Goal: Book appointment/travel/reservation

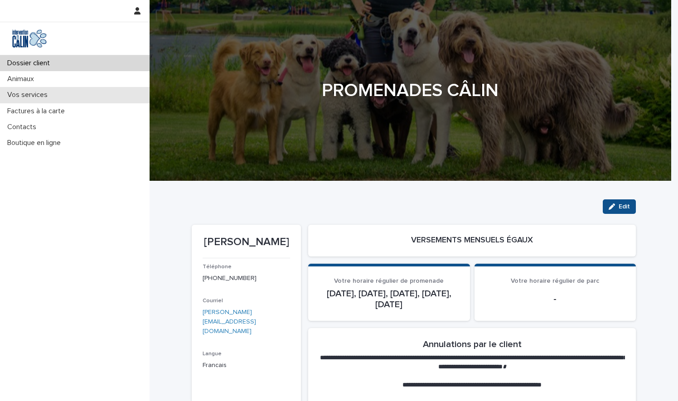
click at [18, 99] on p "Vos services" at bounding box center [29, 95] width 51 height 9
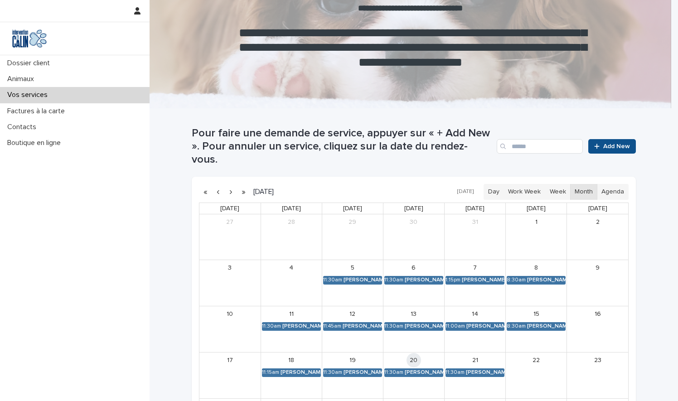
scroll to position [91, 0]
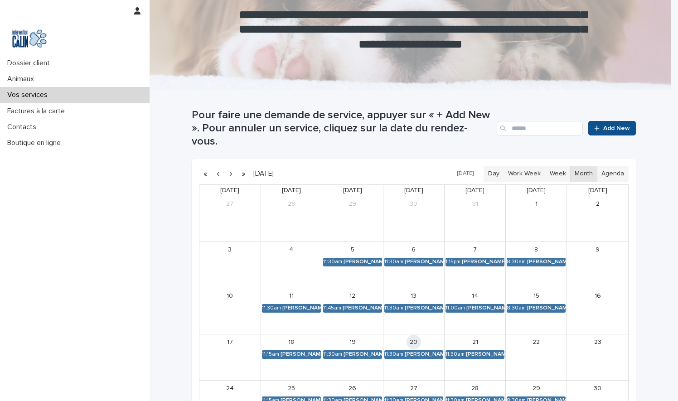
click at [525, 337] on div "22" at bounding box center [536, 357] width 61 height 46
click at [603, 125] on span "Add New" at bounding box center [616, 128] width 27 height 6
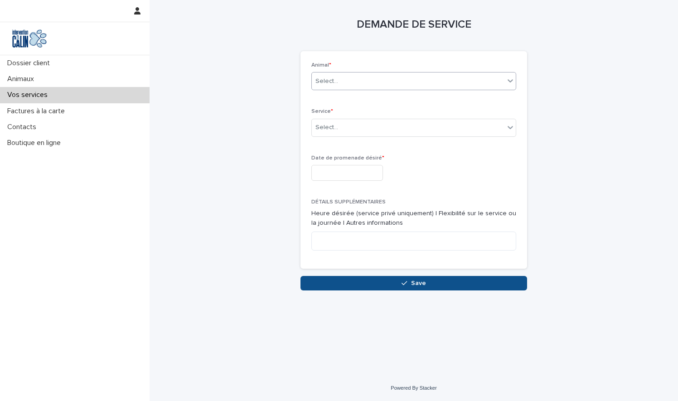
click at [510, 85] on div at bounding box center [510, 81] width 11 height 16
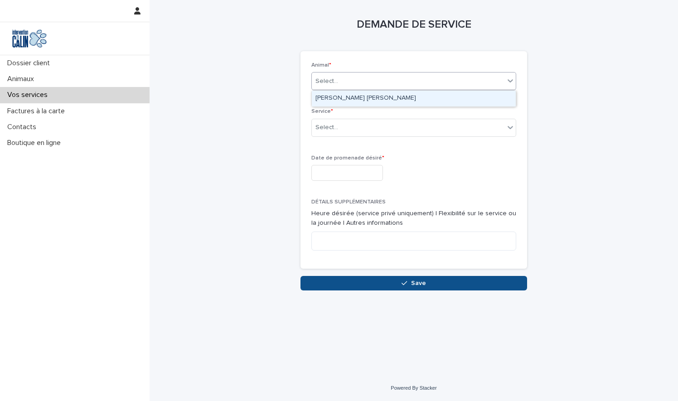
click at [497, 94] on div "[PERSON_NAME] [PERSON_NAME]" at bounding box center [414, 99] width 204 height 16
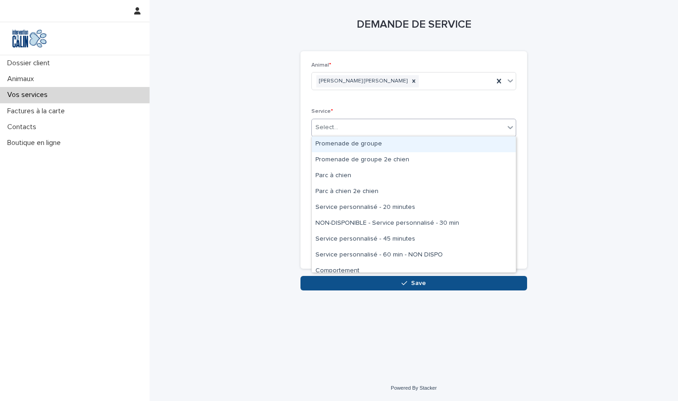
click at [508, 130] on icon at bounding box center [510, 127] width 9 height 9
click at [480, 138] on div "Promenade de groupe" at bounding box center [414, 144] width 204 height 16
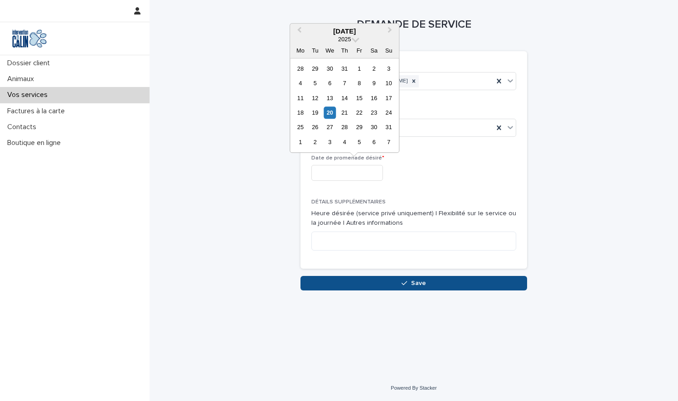
click at [380, 168] on input "text" at bounding box center [347, 173] width 72 height 16
click at [358, 116] on div "22" at bounding box center [359, 113] width 12 height 12
type input "**********"
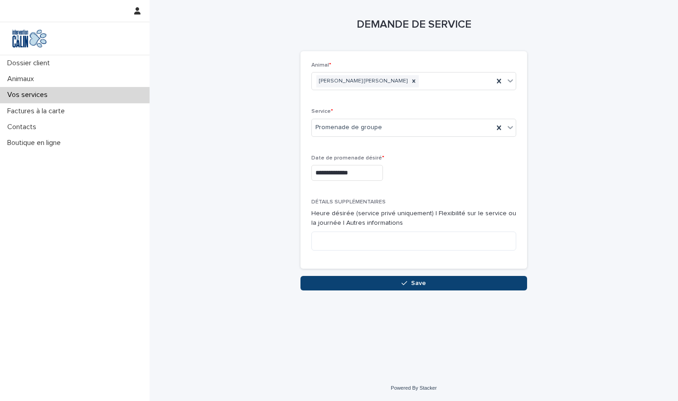
click at [414, 279] on button "Save" at bounding box center [413, 283] width 227 height 15
